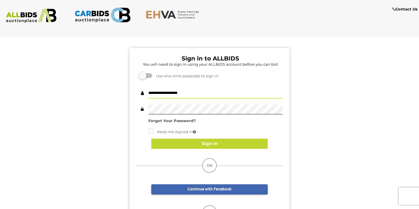
type input "**********"
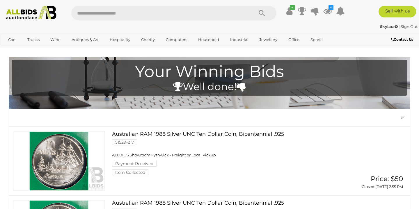
click at [387, 27] on strong "Skylara" at bounding box center [389, 26] width 18 height 5
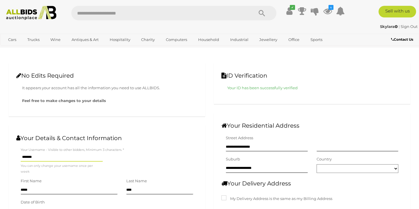
click at [148, 13] on input "text" at bounding box center [159, 13] width 176 height 15
type input "****"
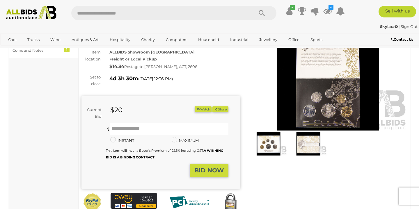
scroll to position [52, 0]
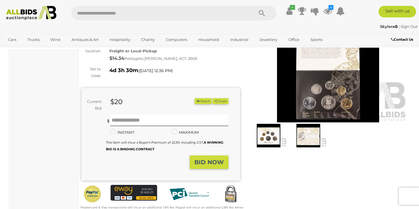
click at [212, 159] on strong "BID NOW" at bounding box center [208, 162] width 29 height 7
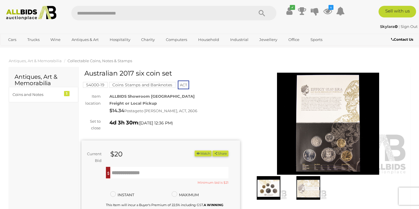
scroll to position [0, 0]
click at [288, 12] on icon at bounding box center [289, 11] width 6 height 10
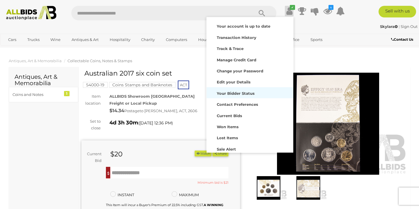
click at [238, 91] on strong "Your Bidder Status" at bounding box center [236, 93] width 38 height 5
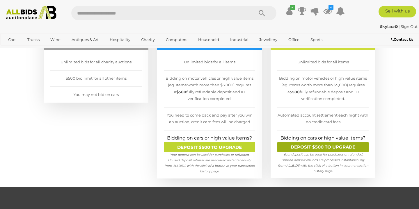
scroll to position [145, 0]
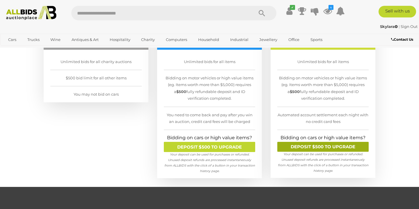
click at [317, 146] on link "DEPOSIT $500 TO UPGRADE" at bounding box center [322, 147] width 91 height 10
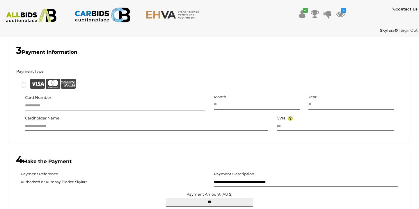
scroll to position [336, 0]
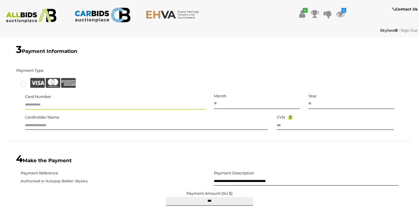
click at [98, 101] on input "text" at bounding box center [115, 105] width 180 height 9
type input "**********"
type input "**"
click at [71, 121] on input "text" at bounding box center [146, 125] width 243 height 9
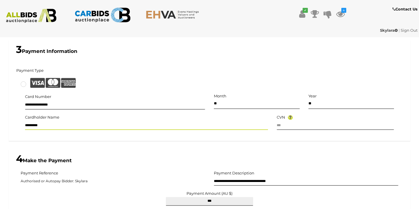
type input "*********"
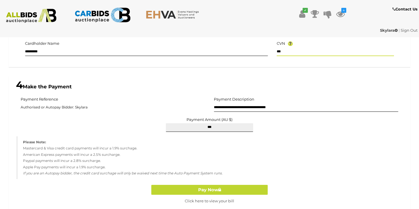
scroll to position [411, 0]
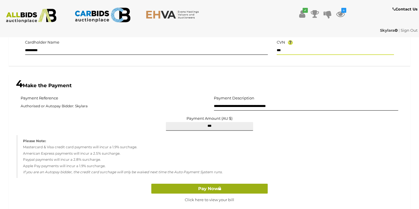
type input "***"
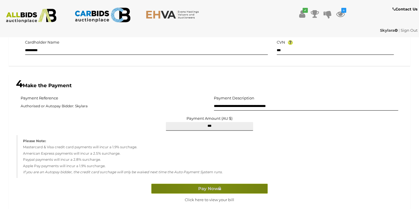
click at [212, 184] on button "Pay Now" at bounding box center [209, 189] width 116 height 10
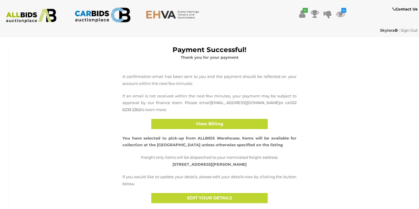
click at [407, 30] on link "Sign Out" at bounding box center [408, 30] width 17 height 5
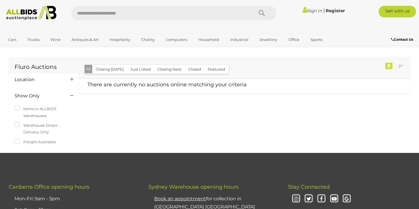
click at [157, 11] on input "text" at bounding box center [159, 13] width 176 height 15
type input "******"
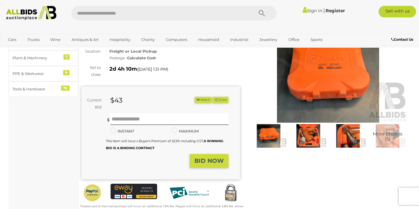
scroll to position [55, 0]
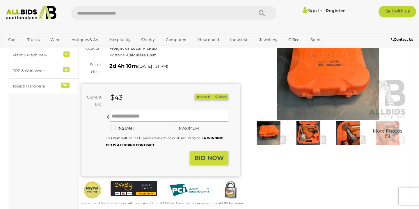
click at [302, 132] on img at bounding box center [308, 133] width 37 height 24
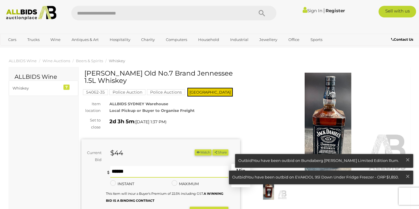
click at [140, 170] on input "text" at bounding box center [169, 172] width 118 height 12
type input "**"
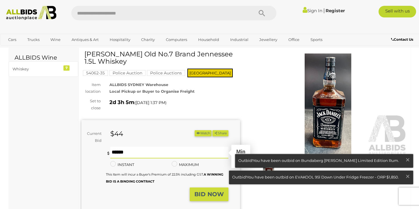
scroll to position [25, 0]
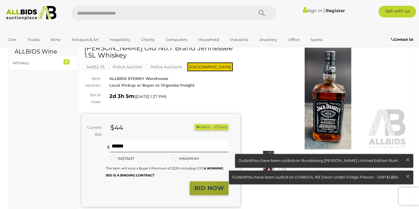
click at [205, 185] on strong "BID NOW" at bounding box center [208, 188] width 29 height 7
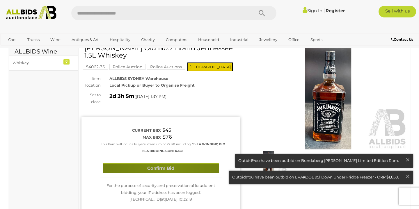
click at [169, 168] on button "Confirm Bid" at bounding box center [161, 168] width 116 height 10
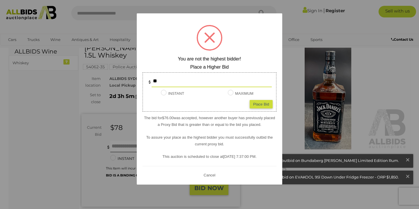
click at [210, 174] on button "Cancel" at bounding box center [209, 174] width 15 height 7
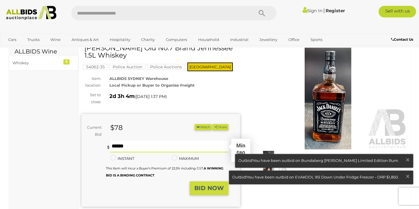
click at [152, 146] on input "text" at bounding box center [169, 147] width 118 height 12
type input "**"
click at [204, 186] on strong "BID NOW" at bounding box center [208, 188] width 29 height 7
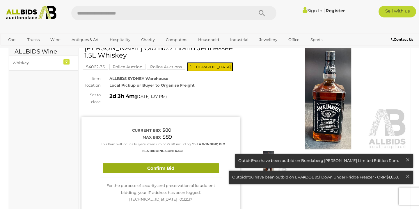
click at [171, 163] on button "Confirm Bid" at bounding box center [161, 168] width 116 height 10
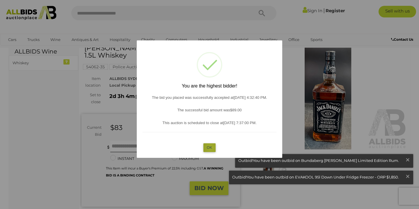
click at [211, 147] on button "OK" at bounding box center [209, 147] width 13 height 8
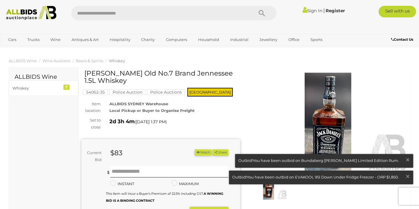
scroll to position [0, 0]
click at [309, 12] on link "Sign In" at bounding box center [312, 11] width 20 height 6
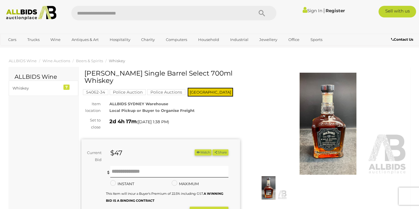
click at [319, 123] on img at bounding box center [328, 124] width 158 height 102
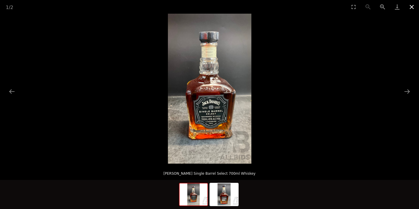
click at [411, 8] on button "Close gallery" at bounding box center [411, 7] width 15 height 14
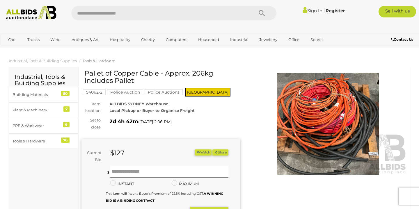
click at [297, 122] on img at bounding box center [328, 124] width 158 height 102
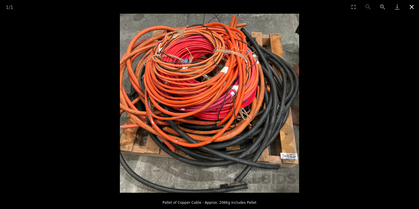
click at [411, 7] on button "Close gallery" at bounding box center [411, 7] width 15 height 14
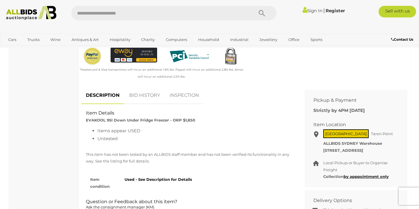
scroll to position [196, 0]
drag, startPoint x: 167, startPoint y: 112, endPoint x: 87, endPoint y: 111, distance: 80.3
click at [86, 118] on strong "EVAKOOL 95l Down Under Fridge Freezer - ORP $1,850" at bounding box center [140, 120] width 109 height 5
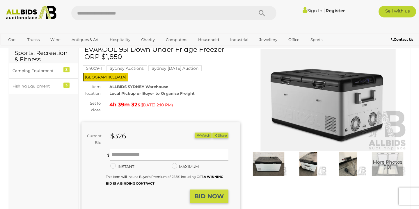
scroll to position [31, 0]
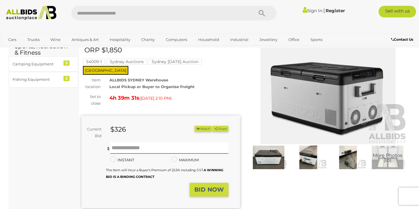
click at [269, 157] on img at bounding box center [268, 158] width 37 height 24
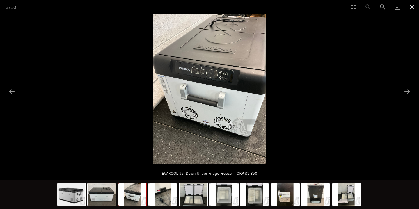
click at [411, 8] on button "Close gallery" at bounding box center [411, 7] width 15 height 14
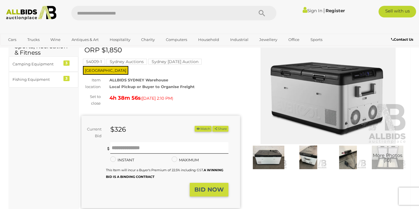
click at [312, 8] on link "Sign In" at bounding box center [312, 11] width 20 height 6
click at [312, 10] on link "Sign In" at bounding box center [312, 11] width 20 height 6
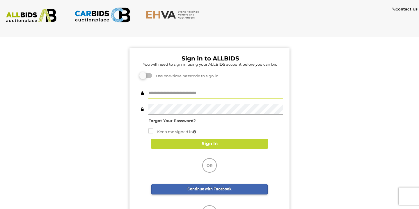
type input "*"
type input "**********"
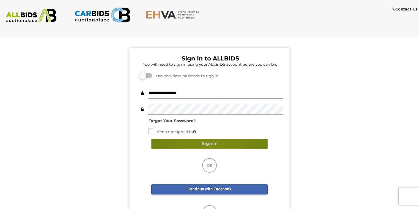
click at [210, 144] on button "Sign In" at bounding box center [209, 144] width 116 height 10
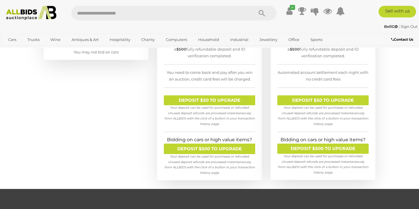
scroll to position [177, 0]
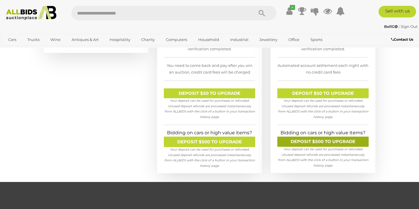
click at [328, 137] on link "DEPOSIT $500 TO UPGRADE" at bounding box center [322, 142] width 91 height 10
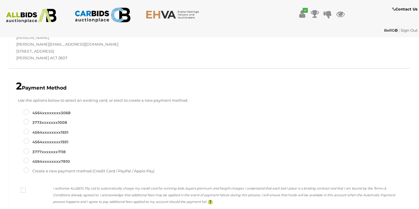
scroll to position [248, 0]
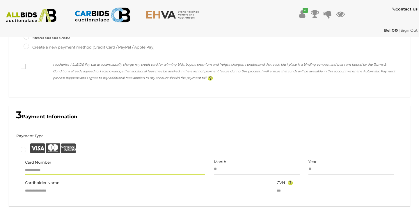
click at [76, 170] on input "text" at bounding box center [115, 170] width 180 height 9
type input "**********"
type input "**"
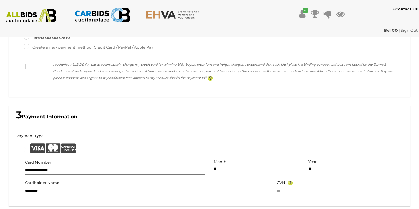
type input "*********"
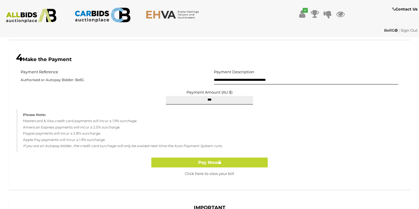
scroll to position [419, 0]
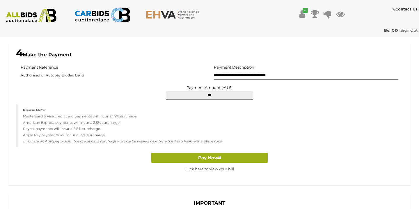
type input "***"
click at [195, 155] on button "Pay Now" at bounding box center [209, 158] width 116 height 10
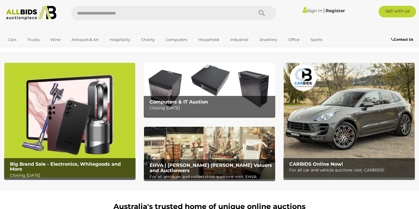
click at [311, 12] on link "Sign In" at bounding box center [312, 11] width 20 height 6
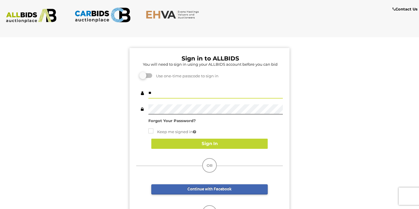
type input "*"
type input "*****"
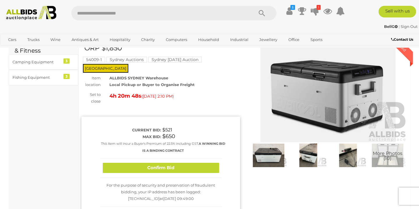
scroll to position [34, 0]
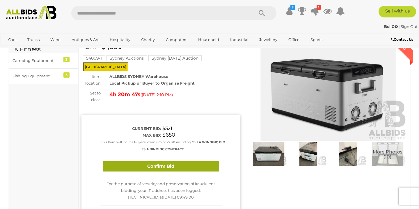
click at [158, 161] on button "Confirm Bid" at bounding box center [161, 166] width 116 height 10
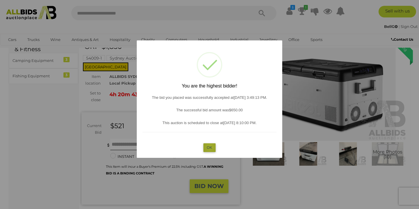
click at [210, 147] on button "OK" at bounding box center [209, 147] width 13 height 8
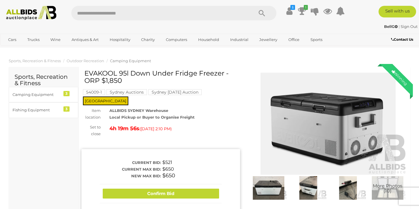
click at [269, 112] on img at bounding box center [328, 124] width 158 height 102
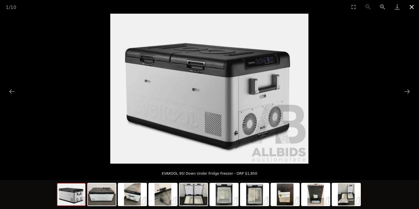
click at [412, 8] on button "Close gallery" at bounding box center [411, 7] width 15 height 14
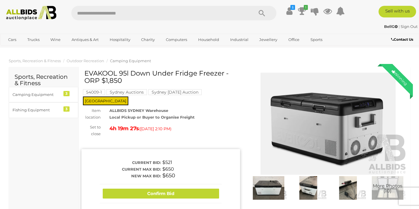
scroll to position [13, 0]
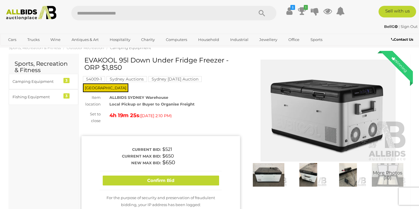
click at [247, 120] on div "More Photos (10)" at bounding box center [327, 124] width 167 height 135
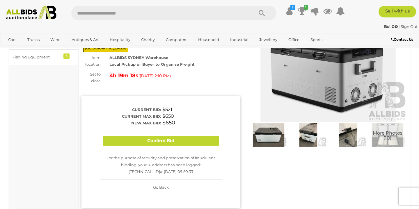
scroll to position [47, 0]
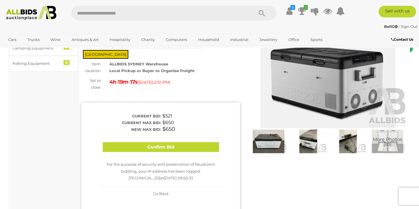
click at [163, 191] on span "Go Back" at bounding box center [161, 193] width 16 height 5
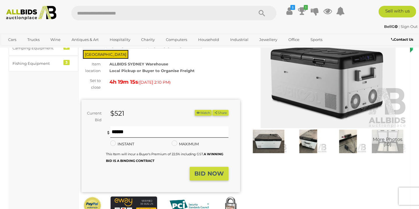
click at [247, 83] on div "More Photos (10)" at bounding box center [327, 90] width 167 height 135
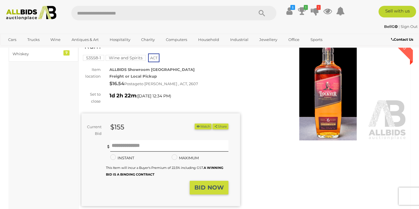
scroll to position [36, 0]
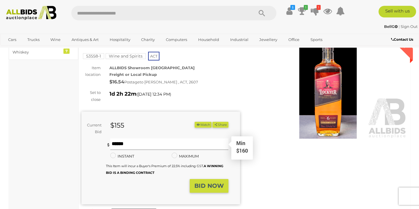
click at [153, 143] on input "text" at bounding box center [169, 144] width 118 height 12
type input "***"
click at [208, 184] on strong "BID NOW" at bounding box center [208, 185] width 29 height 7
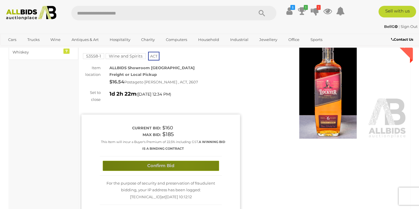
click at [186, 164] on button "Confirm Bid" at bounding box center [161, 166] width 116 height 10
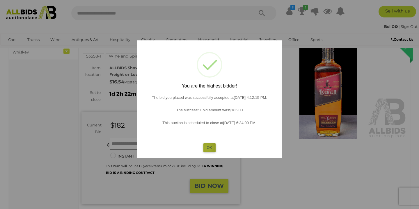
click at [207, 147] on button "OK" at bounding box center [209, 147] width 13 height 8
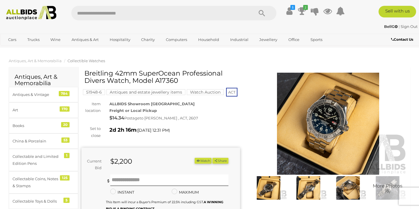
drag, startPoint x: 177, startPoint y: 79, endPoint x: 85, endPoint y: 72, distance: 92.4
click at [85, 72] on h1 "Breitling 42mm SuperOcean Professional Divers Watch, Model A17360" at bounding box center [161, 77] width 154 height 15
copy h1 "Breitling 42mm SuperOcean Professional Divers Watch, Model A17360"
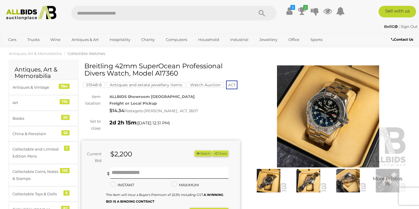
scroll to position [7, 0]
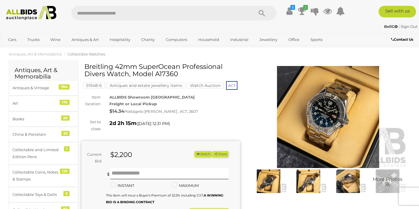
click at [313, 114] on img at bounding box center [328, 117] width 158 height 102
click at [321, 108] on img at bounding box center [328, 117] width 158 height 102
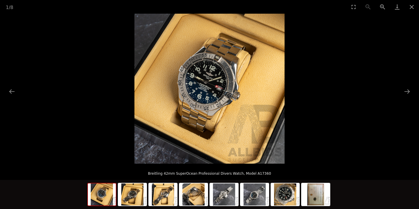
click at [210, 85] on img at bounding box center [209, 89] width 150 height 150
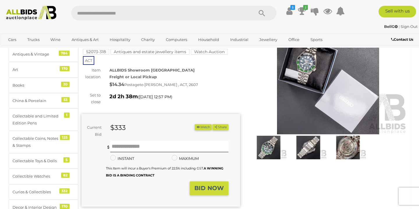
scroll to position [40, 0]
click at [267, 147] on img at bounding box center [268, 148] width 37 height 24
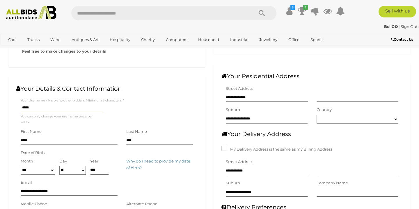
scroll to position [51, 0]
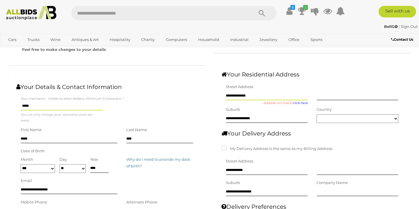
click at [239, 96] on input "**********" at bounding box center [267, 96] width 82 height 9
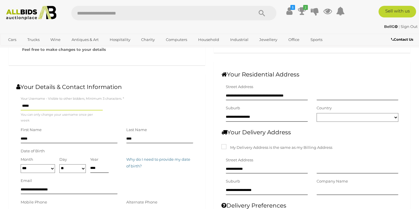
type input "**********"
select select "*********"
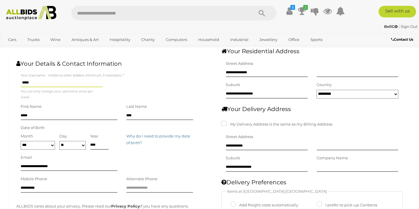
scroll to position [76, 0]
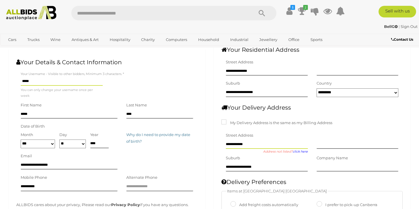
click at [240, 144] on input "**********" at bounding box center [267, 144] width 82 height 9
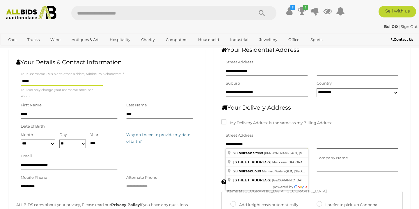
click at [240, 144] on input "**********" at bounding box center [267, 144] width 82 height 9
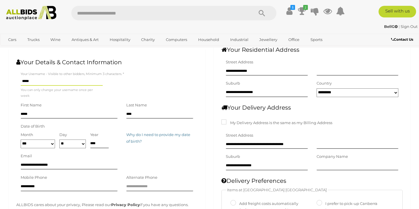
type input "**********"
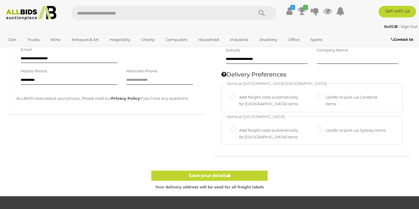
scroll to position [188, 0]
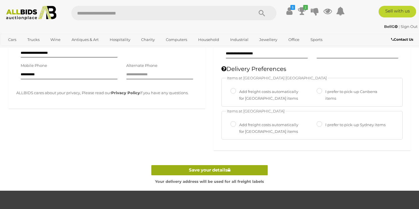
click at [206, 168] on link "Save your details" at bounding box center [209, 170] width 116 height 10
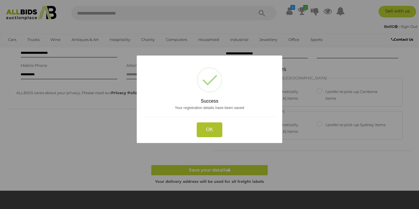
click at [212, 127] on button "OK" at bounding box center [210, 129] width 26 height 15
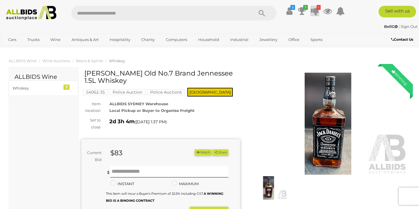
click at [314, 11] on icon at bounding box center [315, 11] width 8 height 10
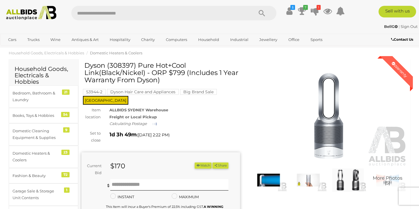
scroll to position [6, 0]
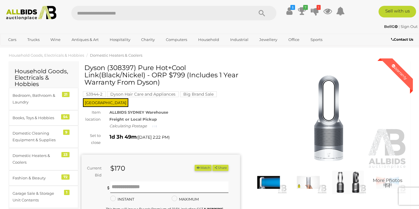
click at [341, 186] on img at bounding box center [347, 183] width 37 height 24
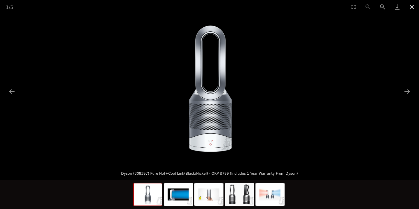
click at [412, 7] on button "Close gallery" at bounding box center [411, 7] width 15 height 14
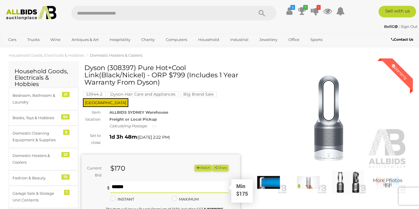
click at [131, 181] on input "text" at bounding box center [169, 187] width 118 height 12
type input "***"
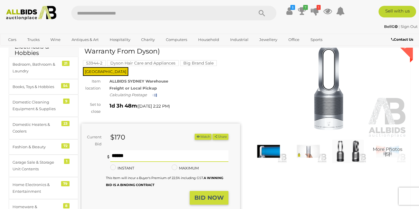
scroll to position [42, 0]
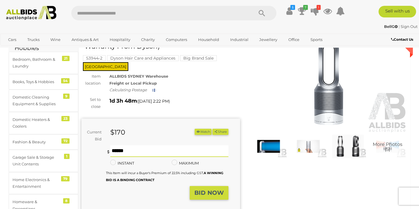
click at [206, 189] on strong "BID NOW" at bounding box center [208, 192] width 29 height 7
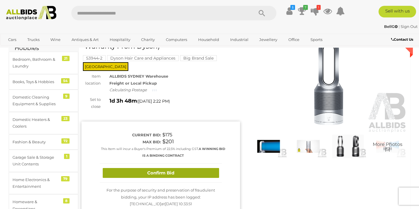
click at [166, 168] on button "Confirm Bid" at bounding box center [161, 173] width 116 height 10
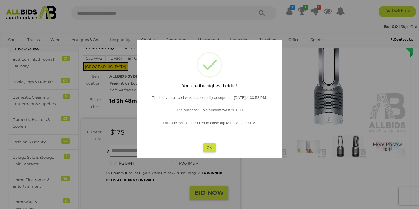
click at [208, 147] on button "OK" at bounding box center [209, 147] width 13 height 8
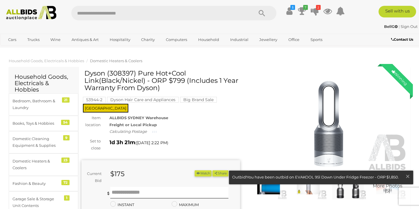
scroll to position [0, 0]
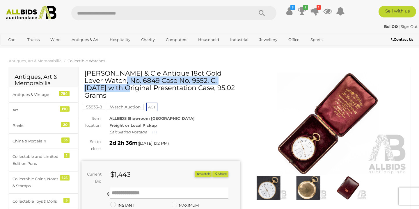
drag, startPoint x: 225, startPoint y: 73, endPoint x: 85, endPoint y: 72, distance: 139.9
click at [85, 73] on h1 "[PERSON_NAME] & Cie Antique 18ct Gold Lever Watch, No. 6849 Case No. 9552, C.[D…" at bounding box center [161, 84] width 154 height 29
copy h1 "[PERSON_NAME] & Cie Antique 18ct Gold Lever Watch"
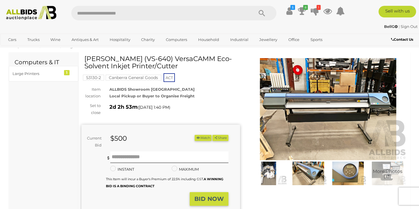
scroll to position [14, 0]
click at [297, 115] on img at bounding box center [328, 109] width 158 height 102
drag, startPoint x: 85, startPoint y: 59, endPoint x: 152, endPoint y: 65, distance: 67.2
click at [152, 65] on h1 "Roland (VS-640) VersaCAMM Eco-Solvent Inkjet Printer/Cutter" at bounding box center [161, 63] width 154 height 15
copy h1 "Roland (VS-640) VersaCAMM Eco-Solvent Inkjet Printer/Cutter"
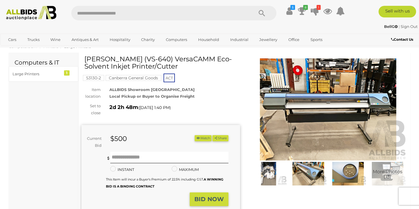
click at [234, 99] on div "Roland (VS-640) VersaCAMM Eco-Solvent Inkjet Printer/Cutter 53130-2 ACT Set to …" at bounding box center [160, 155] width 158 height 199
